Goal: Task Accomplishment & Management: Use online tool/utility

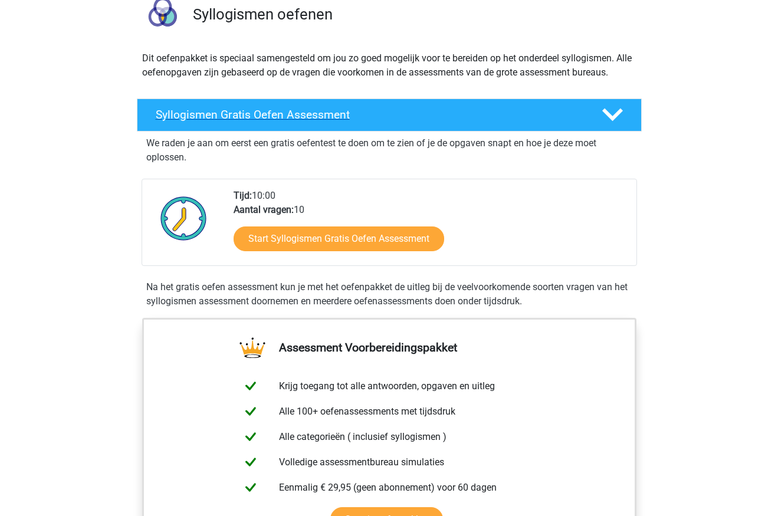
scroll to position [96, 0]
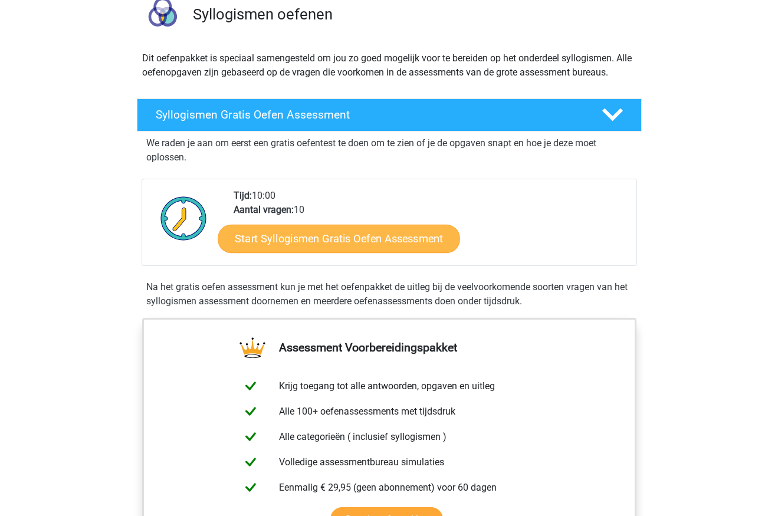
click at [395, 243] on link "Start Syllogismen Gratis Oefen Assessment" at bounding box center [339, 238] width 242 height 28
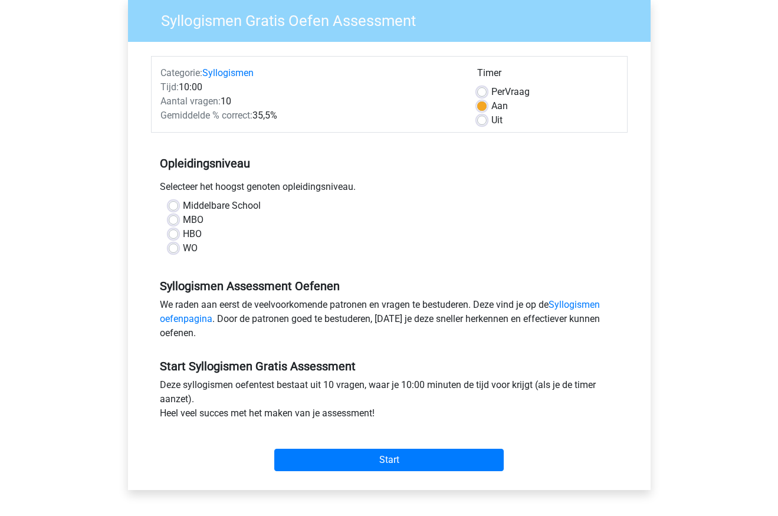
scroll to position [98, 0]
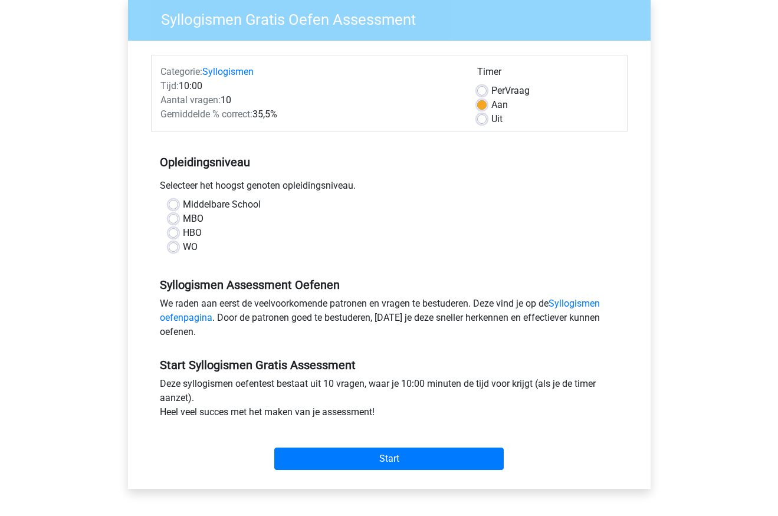
click at [183, 220] on label "MBO" at bounding box center [193, 219] width 21 height 14
click at [175, 220] on input "MBO" at bounding box center [173, 218] width 9 height 12
radio input "true"
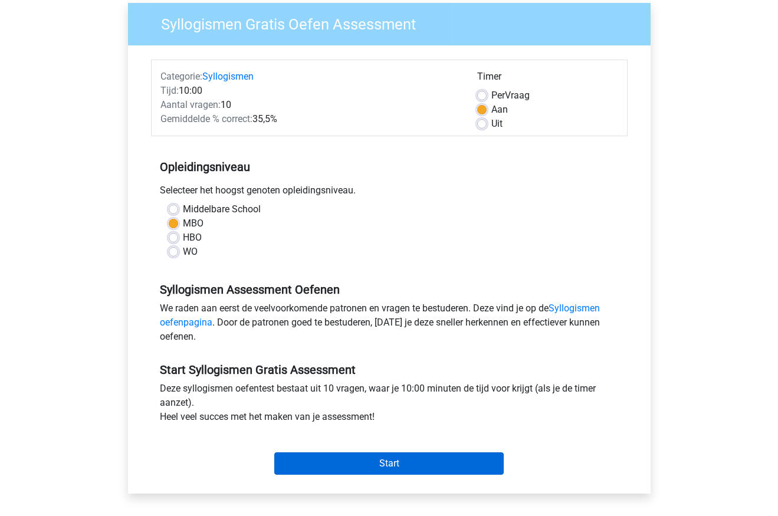
scroll to position [97, 0]
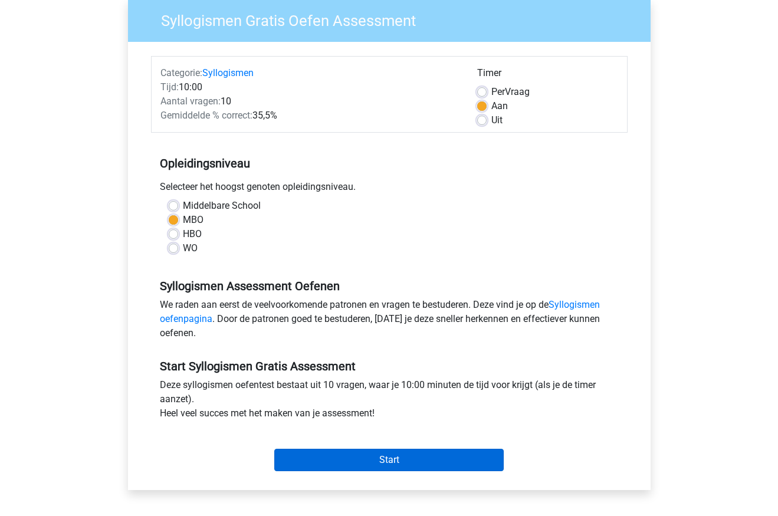
click at [401, 463] on input "Start" at bounding box center [388, 460] width 229 height 22
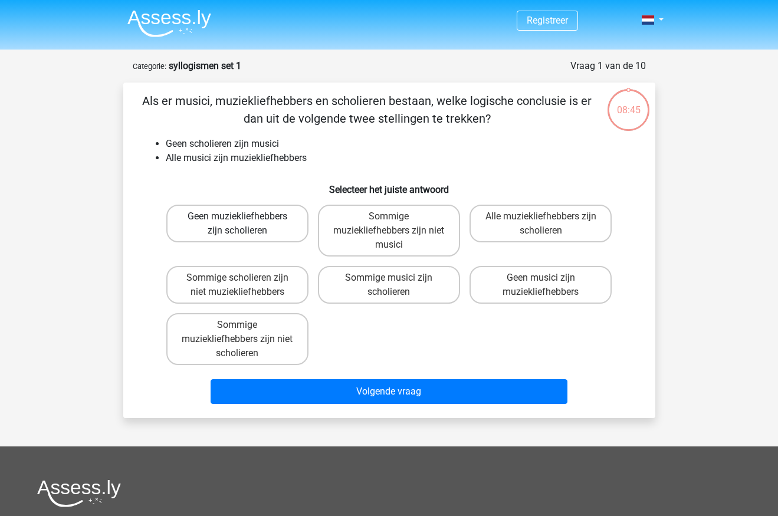
click at [270, 219] on label "Geen muziekliefhebbers zijn scholieren" at bounding box center [237, 224] width 142 height 38
click at [245, 219] on input "Geen muziekliefhebbers zijn scholieren" at bounding box center [241, 220] width 8 height 8
radio input "true"
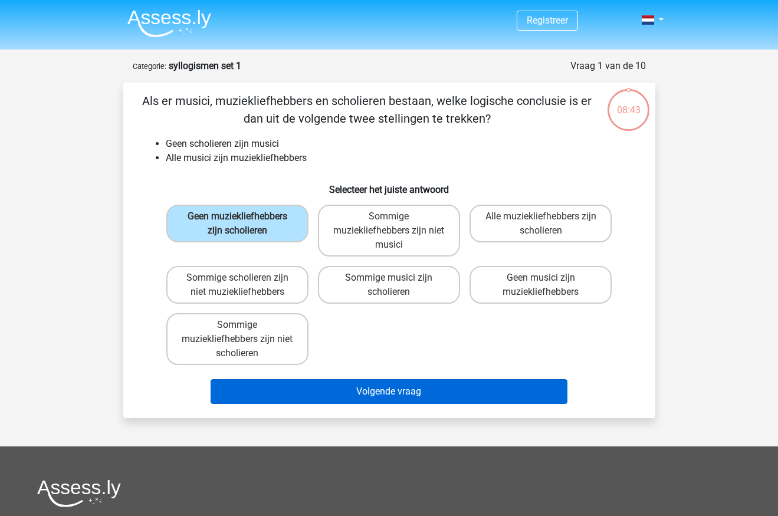
click at [400, 394] on button "Volgende vraag" at bounding box center [389, 391] width 357 height 25
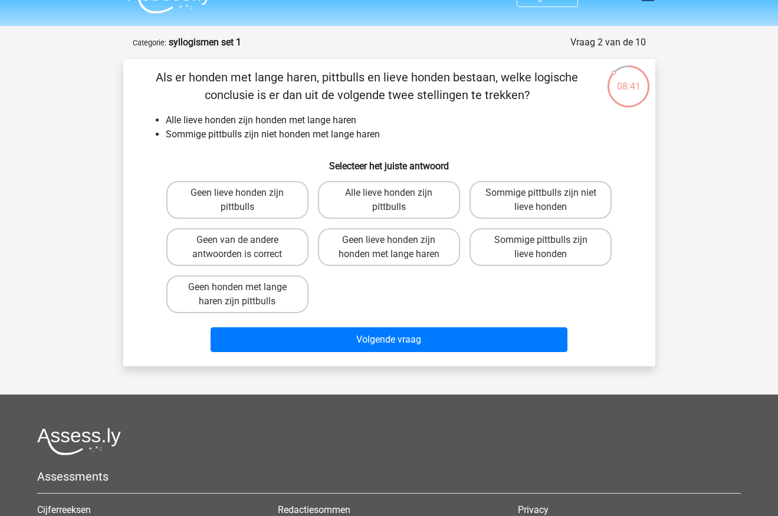
scroll to position [24, 0]
click at [251, 247] on label "Geen van de andere antwoorden is correct" at bounding box center [237, 247] width 142 height 38
click at [245, 247] on input "Geen van de andere antwoorden is correct" at bounding box center [241, 244] width 8 height 8
radio input "true"
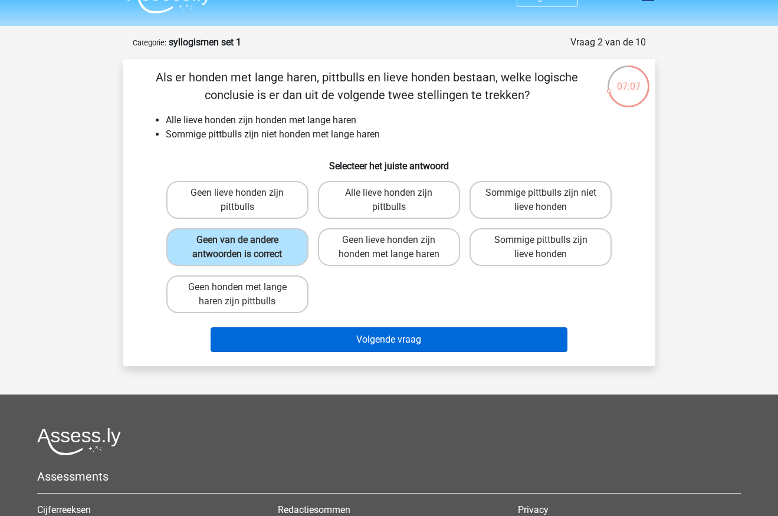
click at [372, 337] on button "Volgende vraag" at bounding box center [389, 339] width 357 height 25
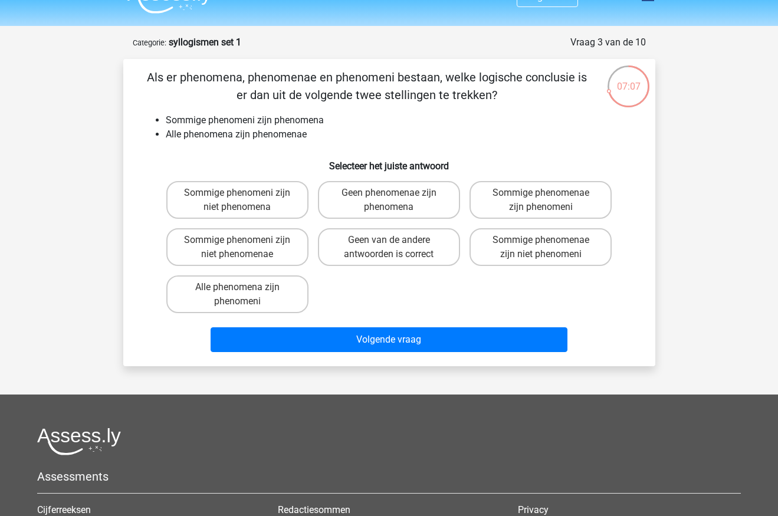
scroll to position [59, 0]
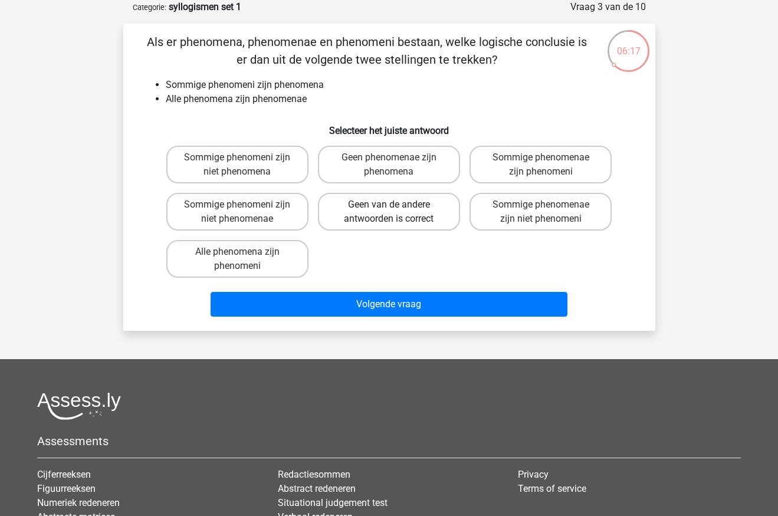
click at [418, 209] on label "Geen van de andere antwoorden is correct" at bounding box center [389, 212] width 142 height 38
click at [396, 209] on input "Geen van de andere antwoorden is correct" at bounding box center [393, 209] width 8 height 8
radio input "true"
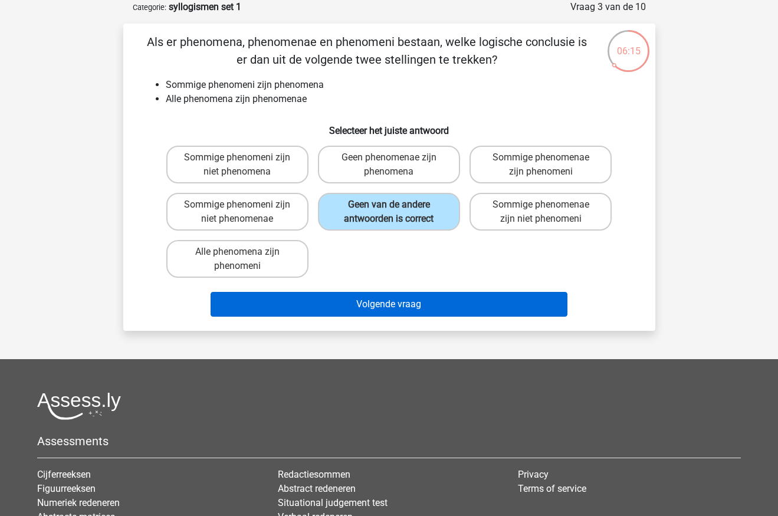
click at [403, 308] on button "Volgende vraag" at bounding box center [389, 304] width 357 height 25
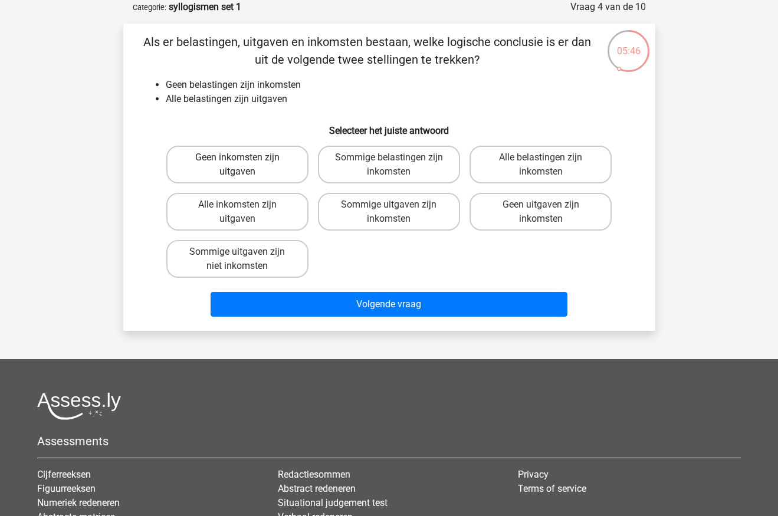
click at [246, 158] on label "Geen inkomsten zijn uitgaven" at bounding box center [237, 165] width 142 height 38
click at [245, 158] on input "Geen inkomsten zijn uitgaven" at bounding box center [241, 161] width 8 height 8
radio input "true"
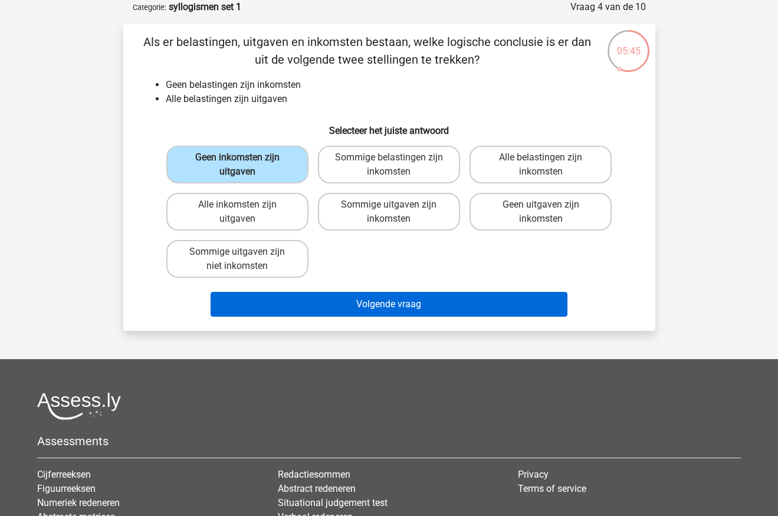
click at [390, 306] on button "Volgende vraag" at bounding box center [389, 304] width 357 height 25
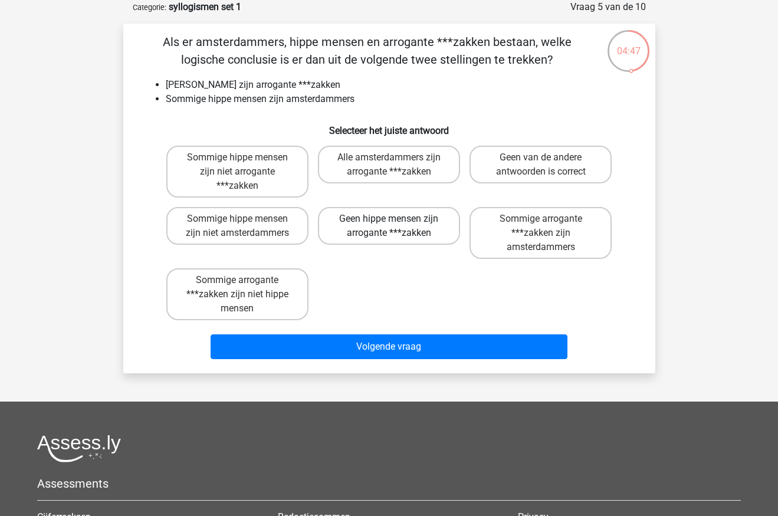
click at [410, 224] on label "Geen hippe mensen zijn arrogante ***zakken" at bounding box center [389, 226] width 142 height 38
click at [396, 224] on input "Geen hippe mensen zijn arrogante ***zakken" at bounding box center [393, 223] width 8 height 8
radio input "true"
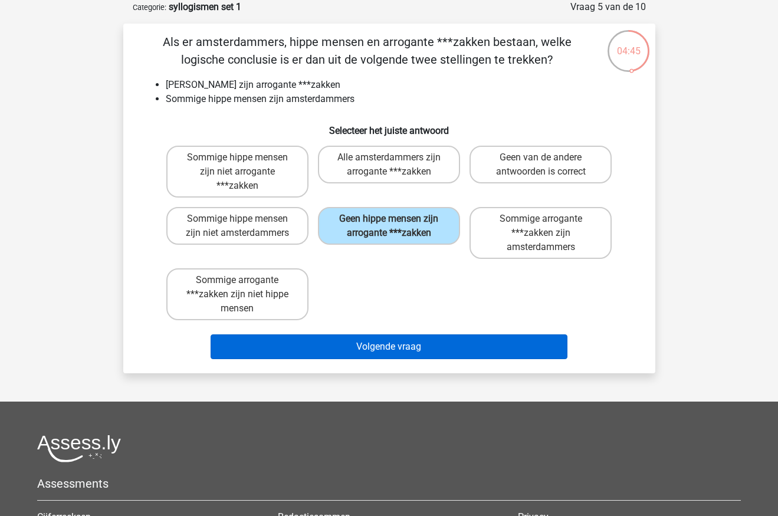
click at [404, 347] on button "Volgende vraag" at bounding box center [389, 346] width 357 height 25
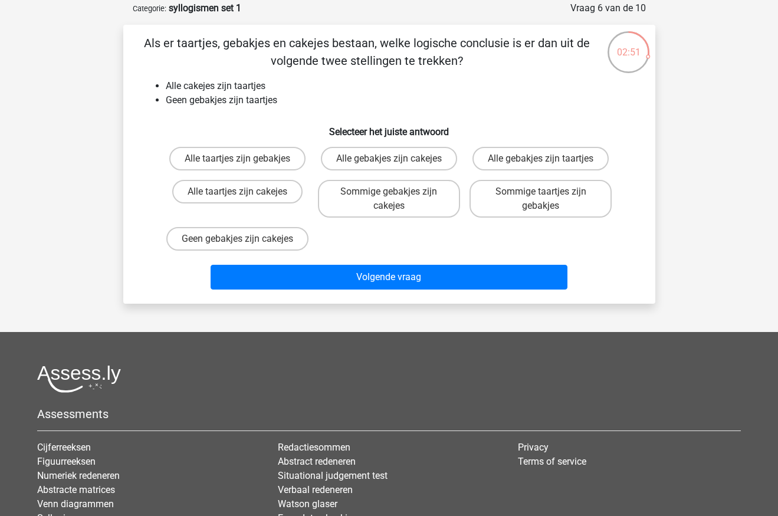
scroll to position [60, 0]
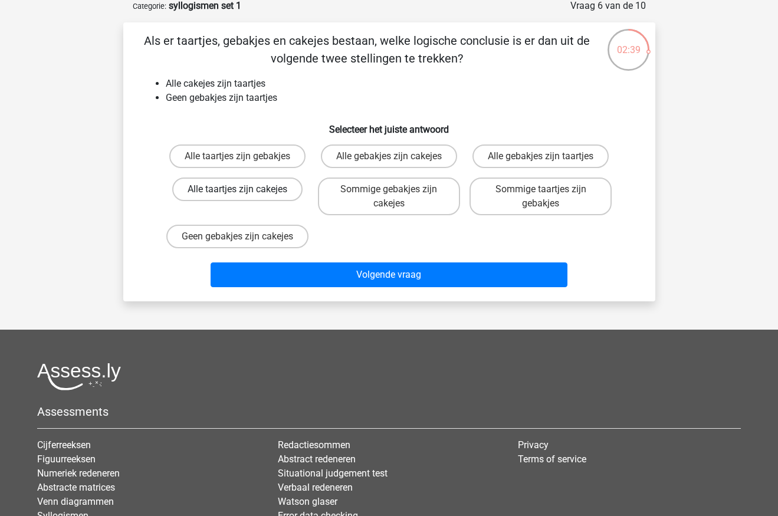
click at [247, 188] on label "Alle taartjes zijn cakejes" at bounding box center [237, 190] width 130 height 24
click at [245, 189] on input "Alle taartjes zijn cakejes" at bounding box center [241, 193] width 8 height 8
radio input "true"
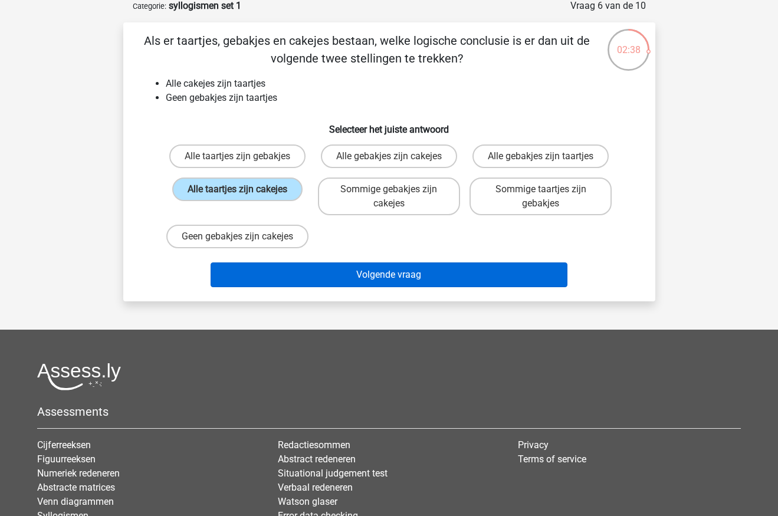
click at [380, 287] on button "Volgende vraag" at bounding box center [389, 274] width 357 height 25
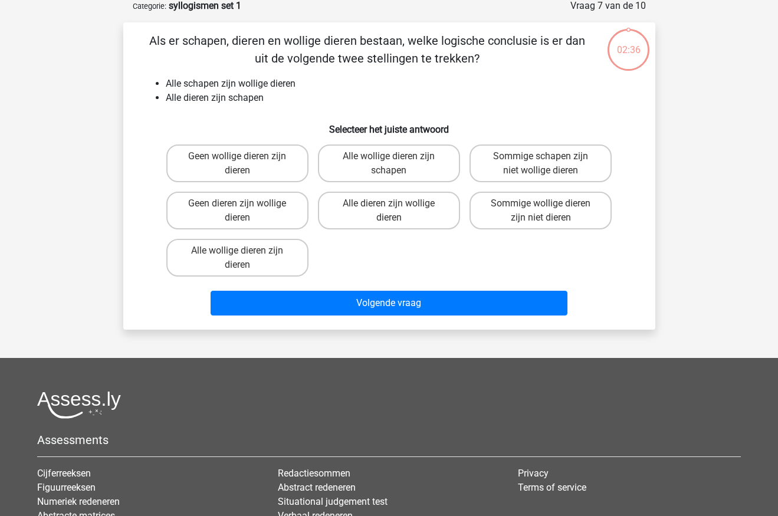
scroll to position [59, 0]
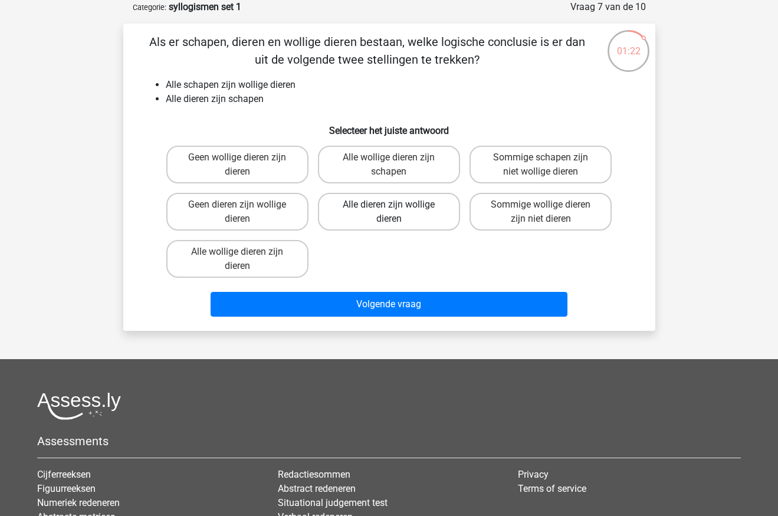
click at [403, 206] on label "Alle dieren zijn wollige dieren" at bounding box center [389, 212] width 142 height 38
click at [396, 206] on input "Alle dieren zijn wollige dieren" at bounding box center [393, 209] width 8 height 8
radio input "true"
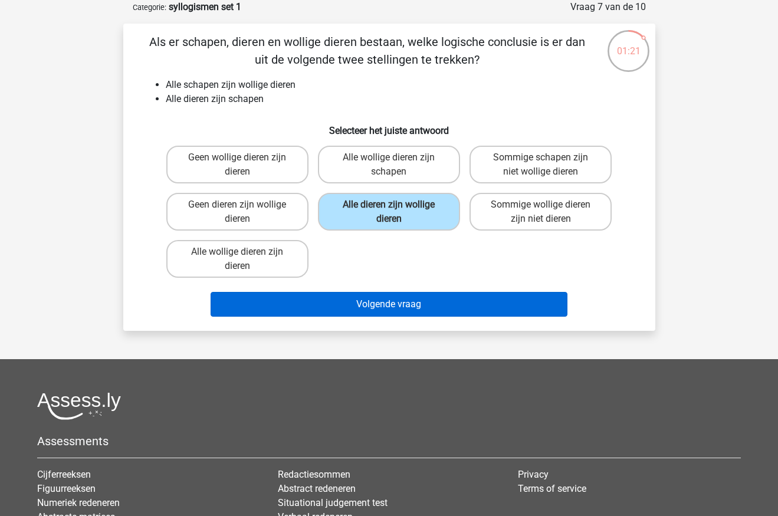
click at [407, 304] on button "Volgende vraag" at bounding box center [389, 304] width 357 height 25
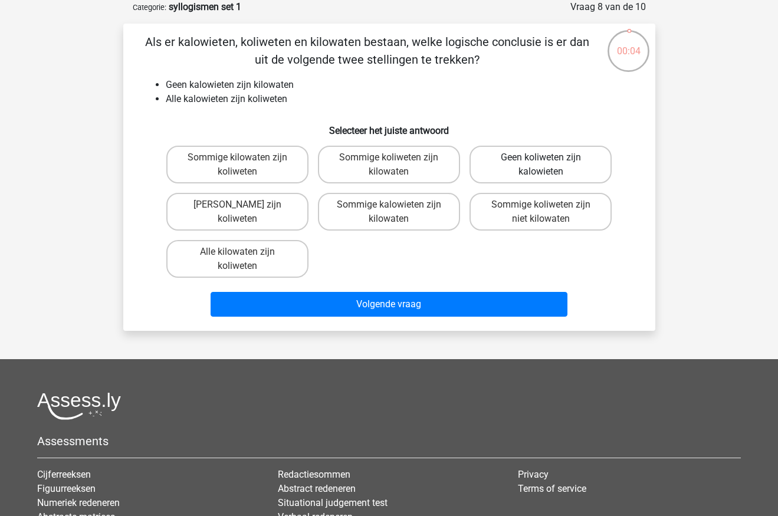
click at [541, 169] on label "Geen koliweten zijn kalowieten" at bounding box center [540, 165] width 142 height 38
click at [541, 165] on input "Geen koliweten zijn kalowieten" at bounding box center [545, 161] width 8 height 8
radio input "true"
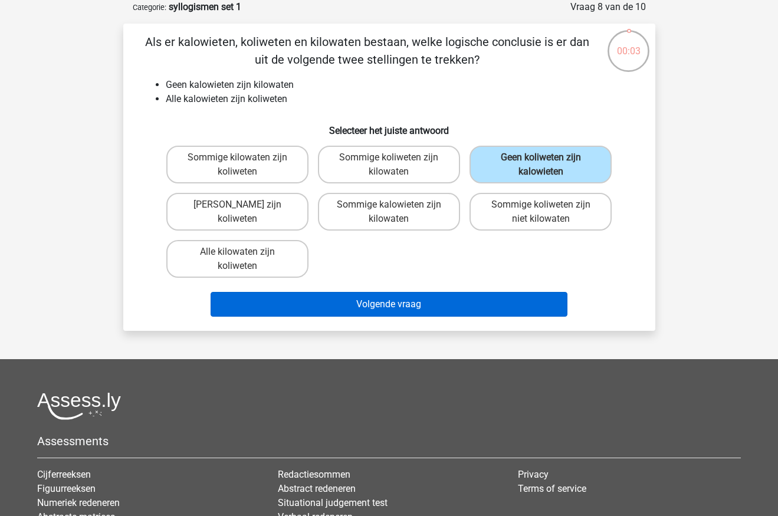
click at [409, 306] on button "Volgende vraag" at bounding box center [389, 304] width 357 height 25
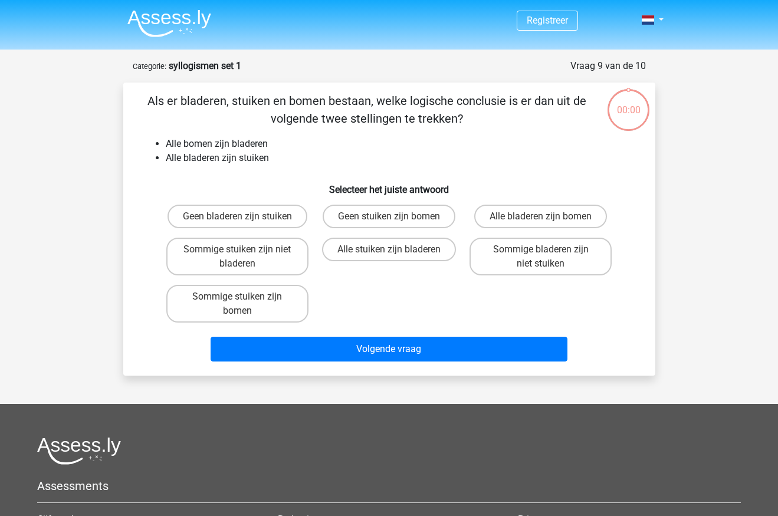
scroll to position [59, 0]
